Goal: Task Accomplishment & Management: Complete application form

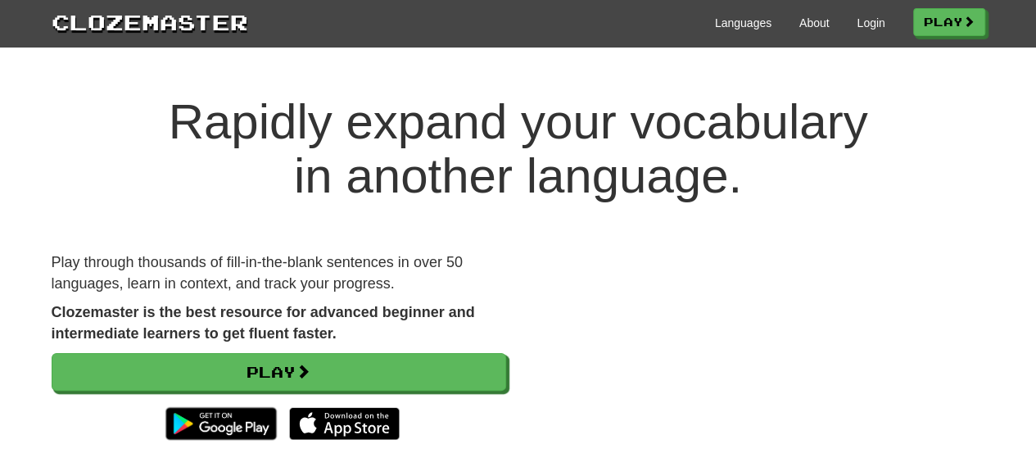
scroll to position [2, 0]
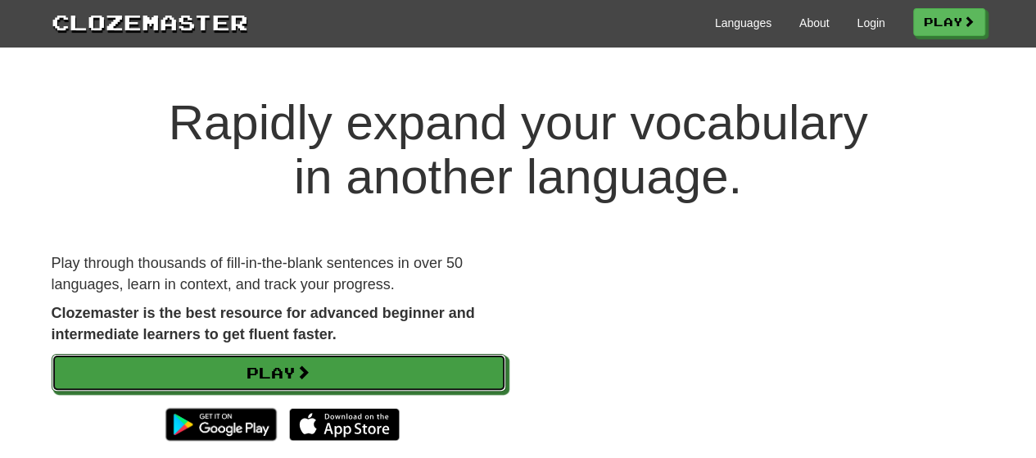
click at [388, 388] on link "Play" at bounding box center [279, 373] width 455 height 38
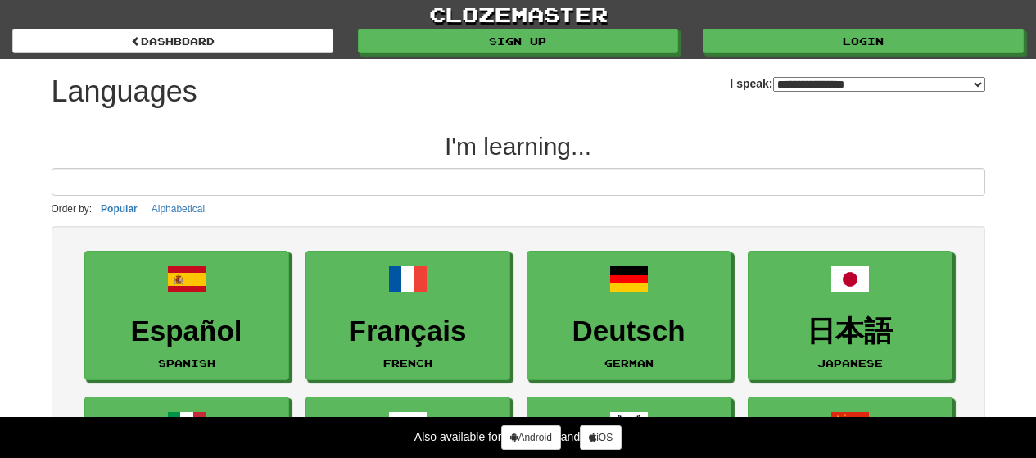
select select "*******"
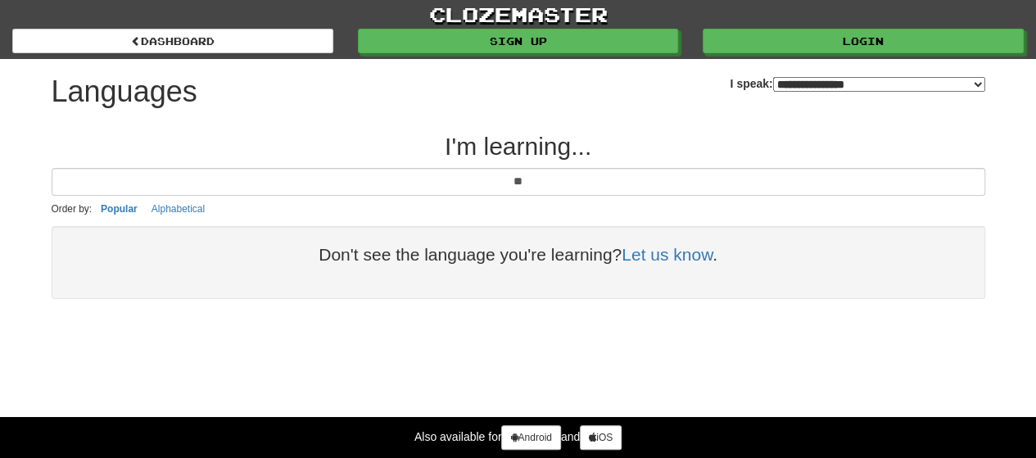
type input "*"
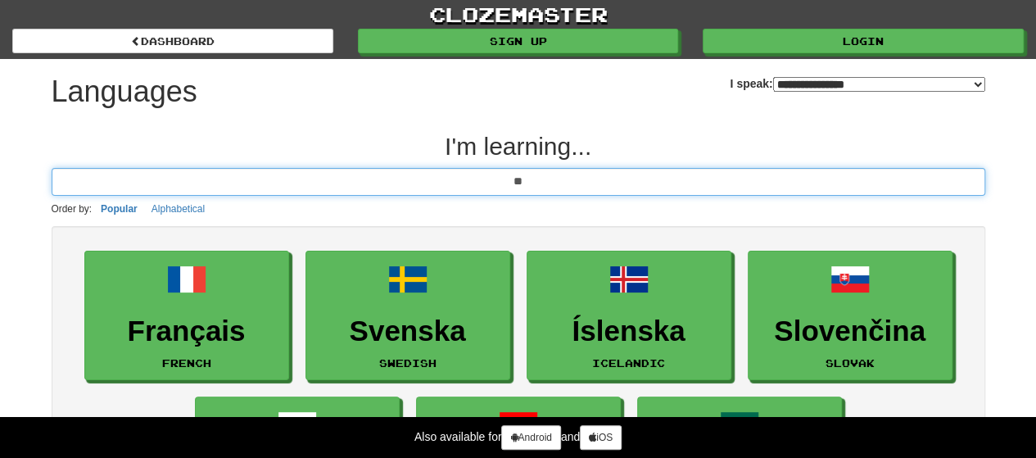
type input "*"
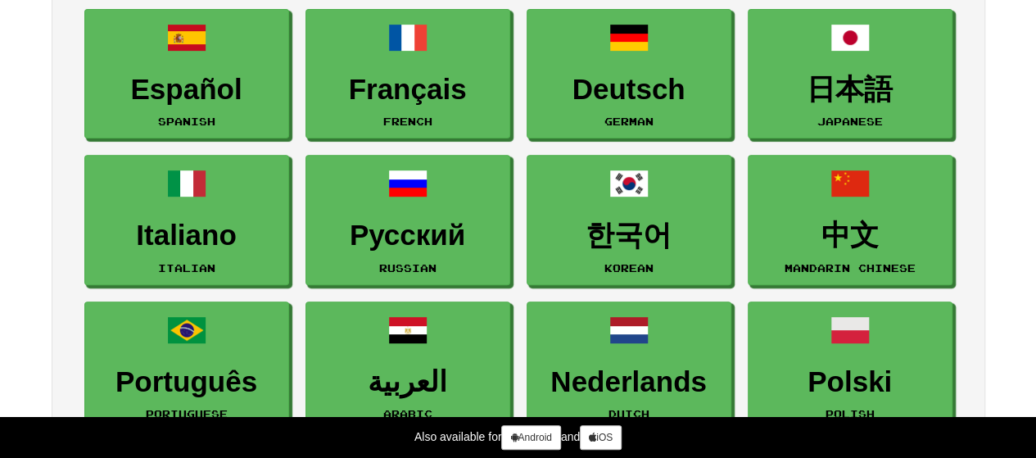
scroll to position [243, 0]
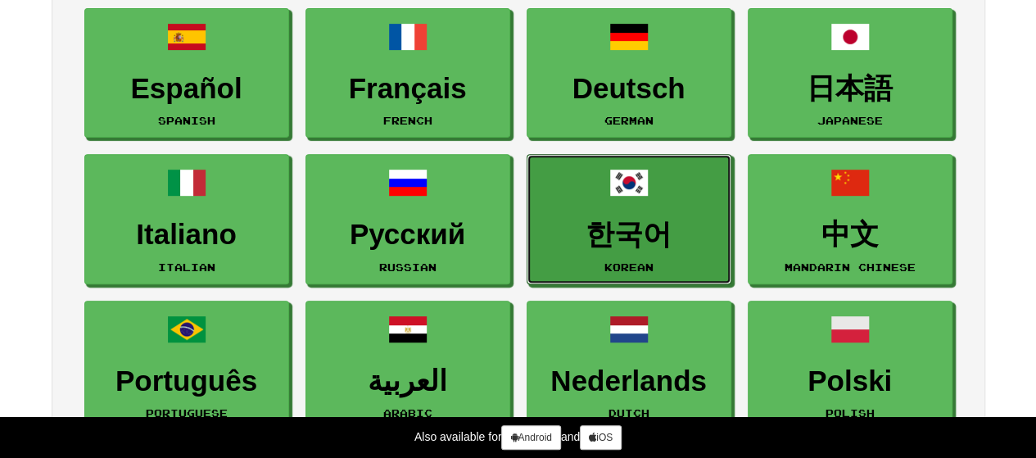
click at [618, 211] on link "한국어 Korean" at bounding box center [629, 219] width 205 height 130
